Goal: Use online tool/utility: Utilize a website feature to perform a specific function

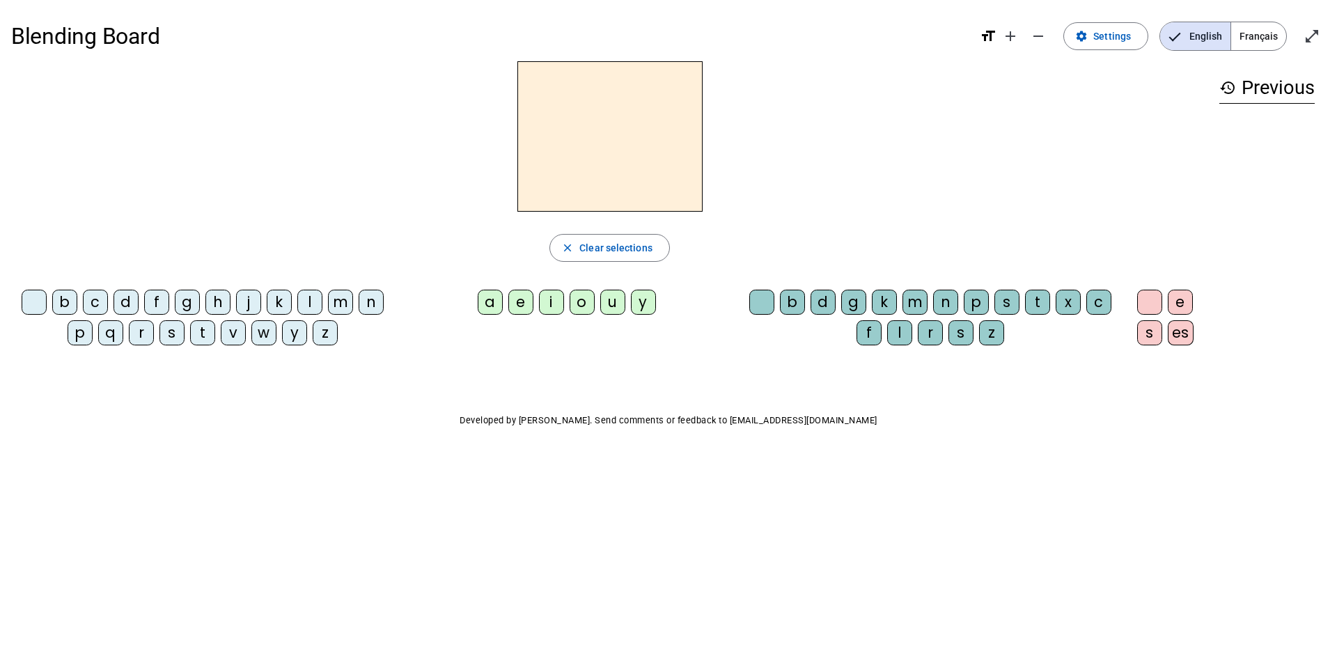
click at [162, 301] on div "f" at bounding box center [156, 302] width 25 height 25
click at [552, 300] on div "i" at bounding box center [551, 302] width 25 height 25
click at [901, 337] on div "l" at bounding box center [899, 332] width 25 height 25
click at [340, 302] on div "m" at bounding box center [340, 302] width 25 height 25
click at [493, 305] on div "a" at bounding box center [490, 302] width 25 height 25
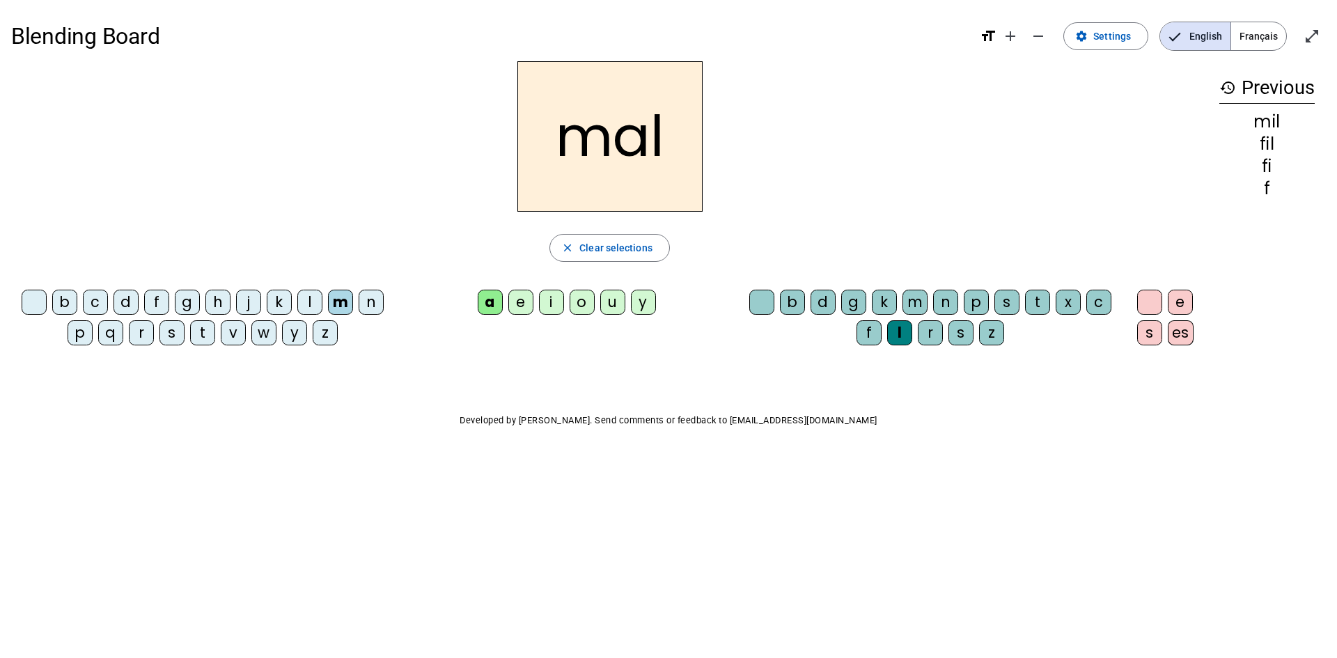
click at [235, 329] on div "v" at bounding box center [233, 332] width 25 height 25
click at [898, 337] on div "l" at bounding box center [899, 332] width 25 height 25
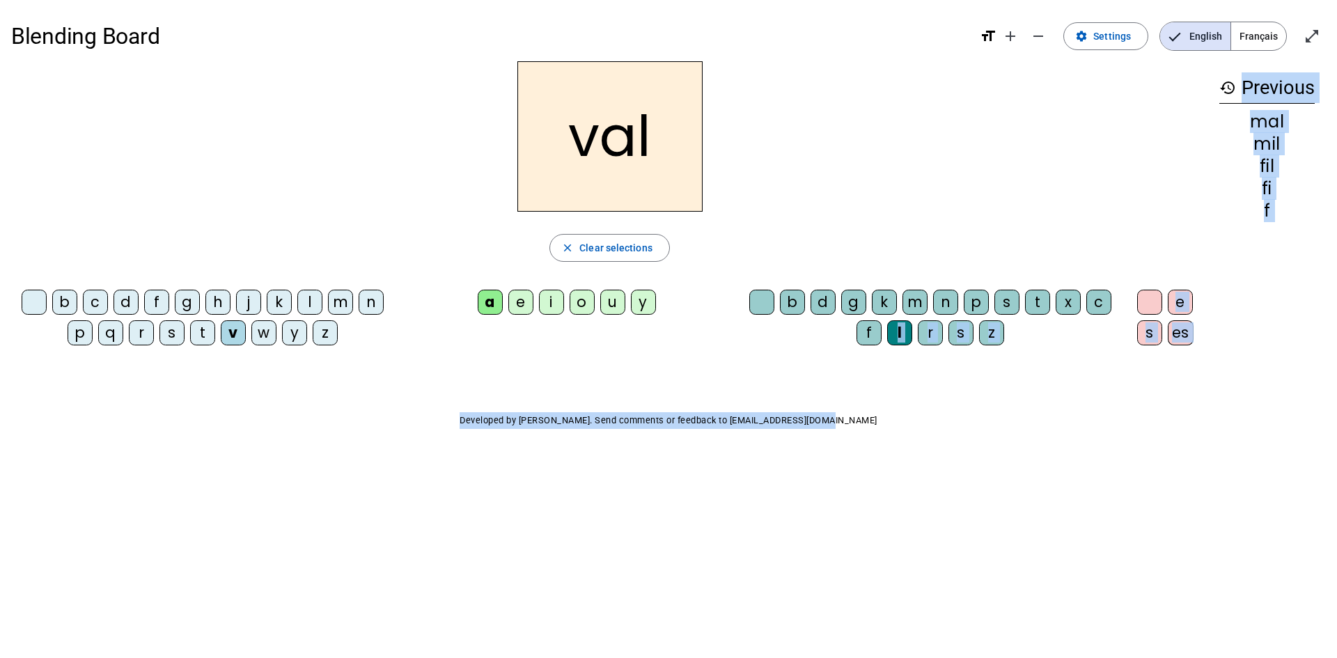
drag, startPoint x: 892, startPoint y: 338, endPoint x: 939, endPoint y: 407, distance: 83.8
click at [939, 407] on div "Blending Board format_size add remove settings Settings English Français open_i…" at bounding box center [668, 251] width 1337 height 503
click at [939, 367] on div "Blending Board format_size add remove settings Settings English Français open_i…" at bounding box center [668, 251] width 1337 height 503
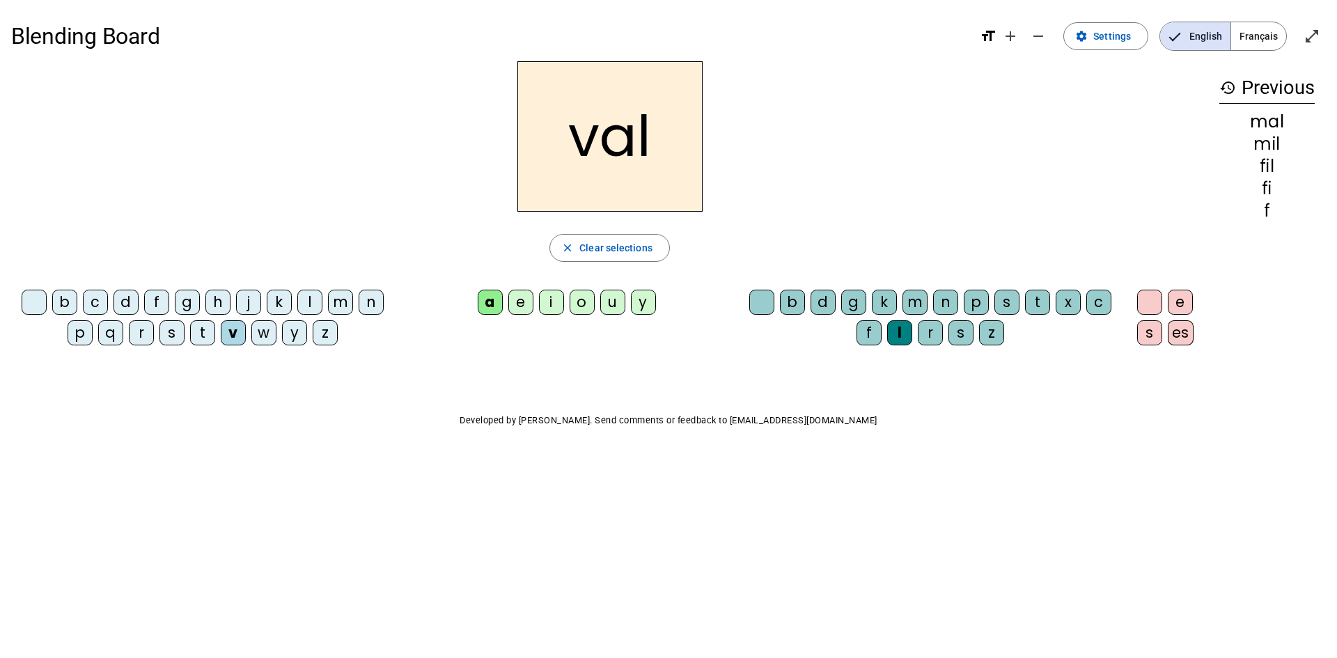
click at [769, 294] on div at bounding box center [761, 302] width 25 height 25
click at [338, 303] on div "m" at bounding box center [340, 302] width 25 height 25
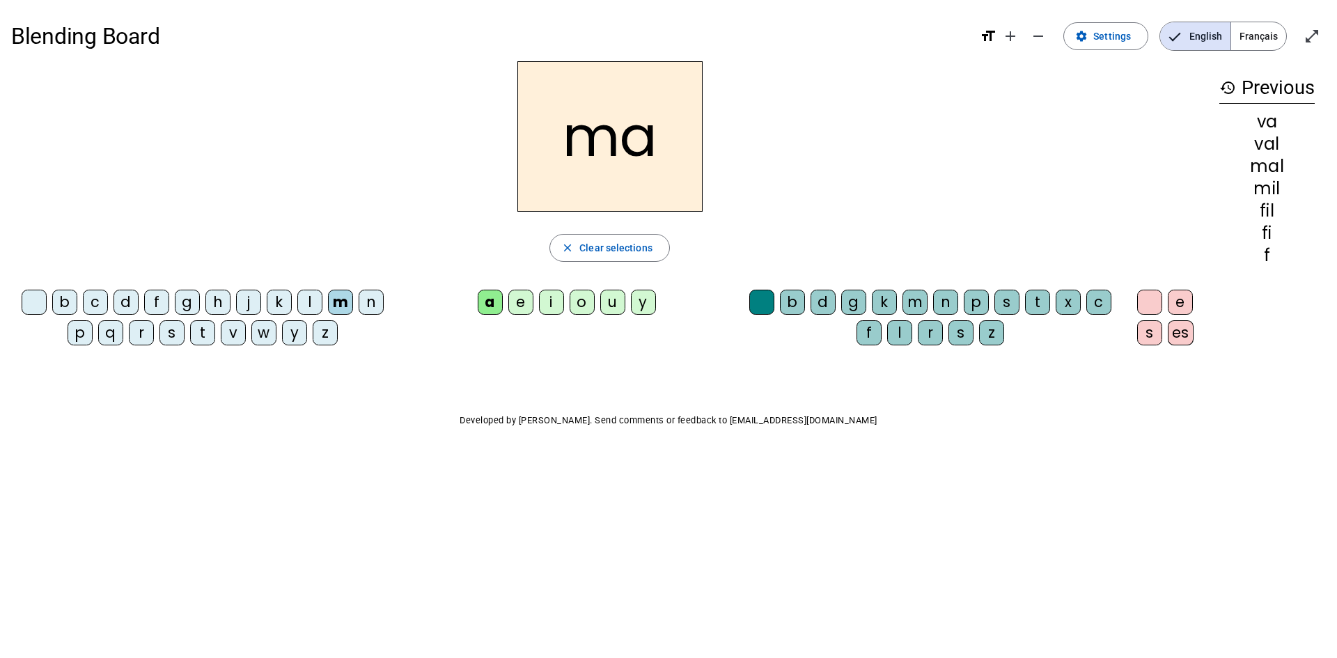
click at [208, 340] on div "t" at bounding box center [202, 332] width 25 height 25
click at [177, 334] on div "s" at bounding box center [171, 332] width 25 height 25
click at [1103, 306] on div "c" at bounding box center [1098, 302] width 25 height 25
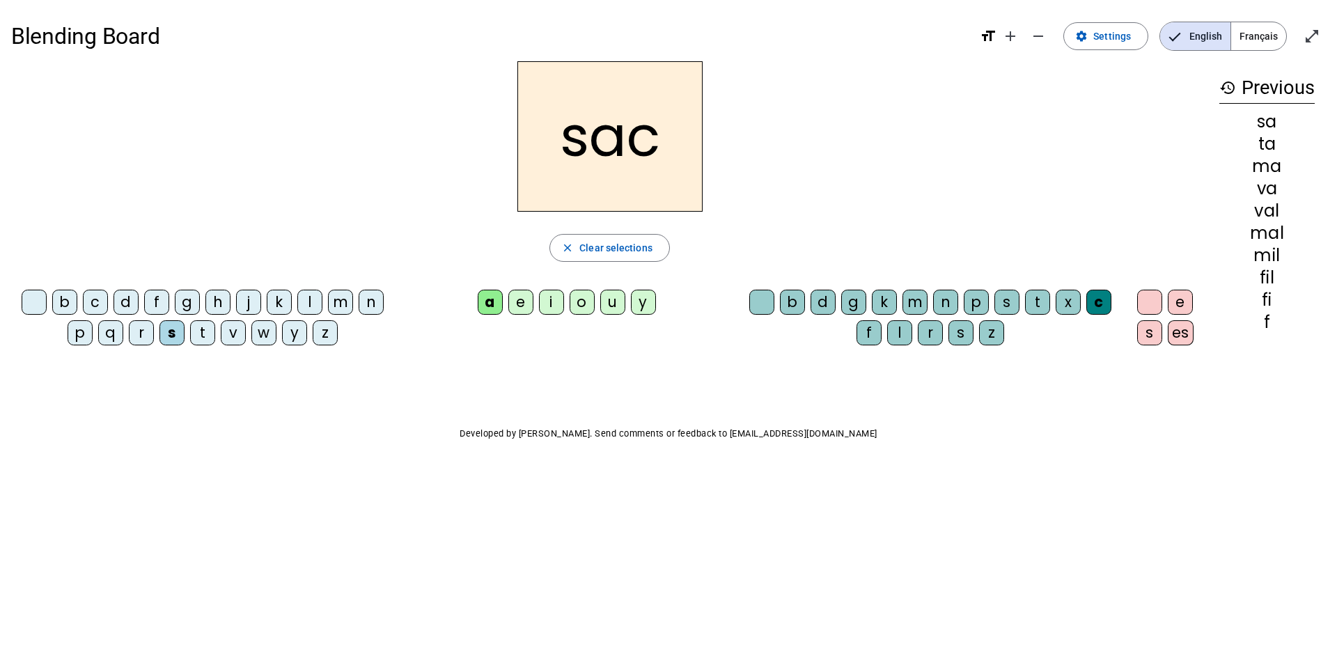
click at [300, 304] on div "l" at bounding box center [309, 302] width 25 height 25
click at [205, 328] on div "t" at bounding box center [202, 332] width 25 height 25
click at [548, 304] on div "i" at bounding box center [551, 302] width 25 height 25
click at [84, 327] on div "p" at bounding box center [80, 332] width 25 height 25
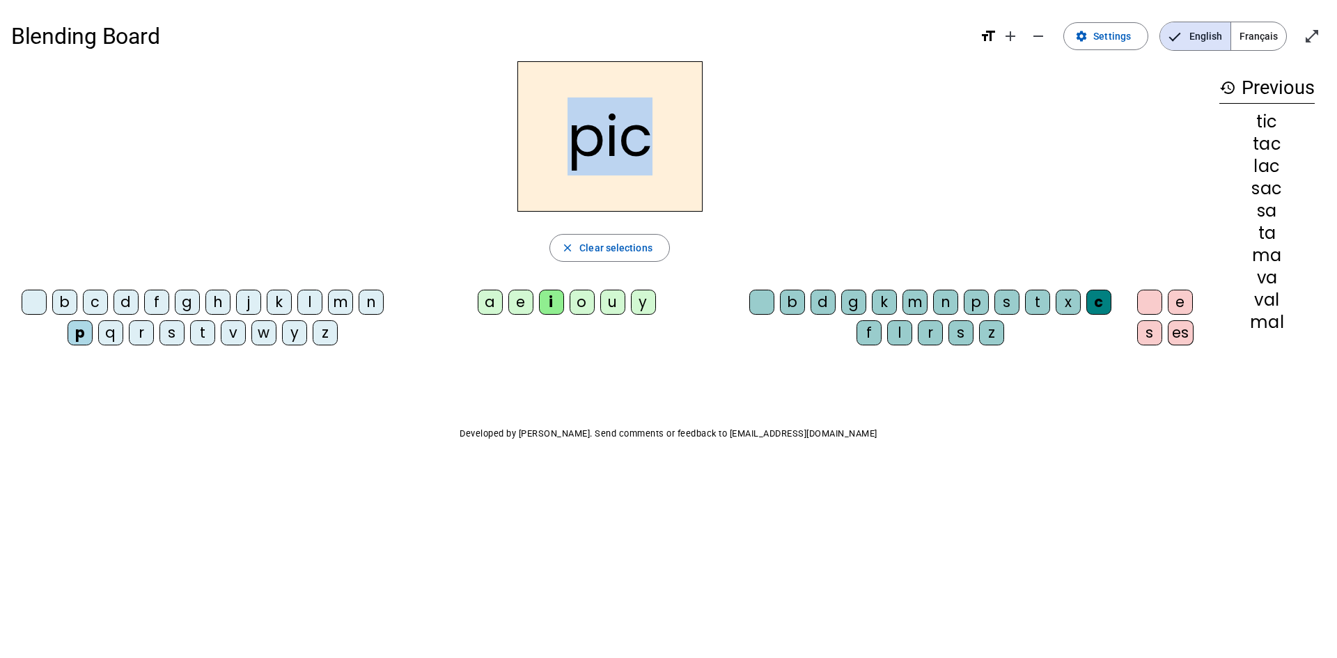
drag, startPoint x: 544, startPoint y: 130, endPoint x: 669, endPoint y: 141, distance: 125.9
click at [669, 141] on h2 "pic" at bounding box center [609, 136] width 185 height 150
